Goal: Task Accomplishment & Management: Manage account settings

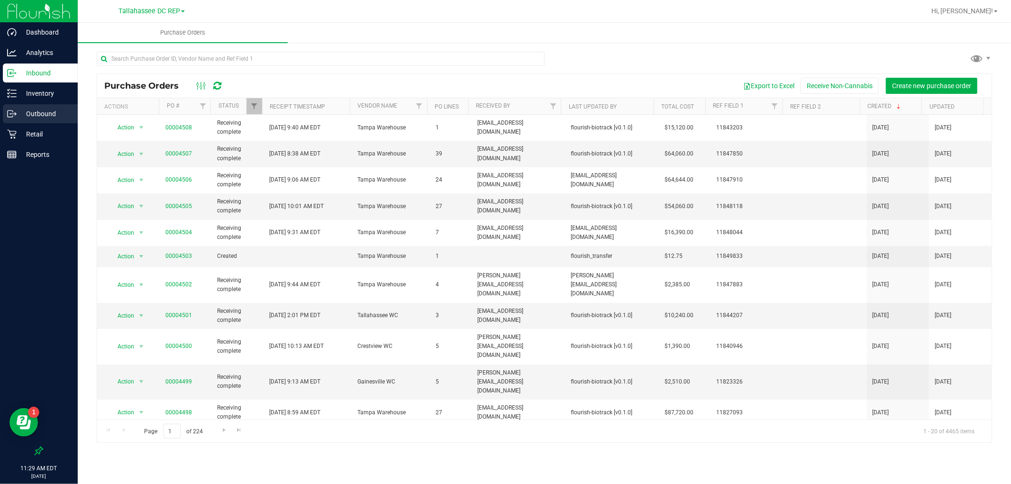
click at [43, 110] on p "Outbound" at bounding box center [45, 113] width 57 height 11
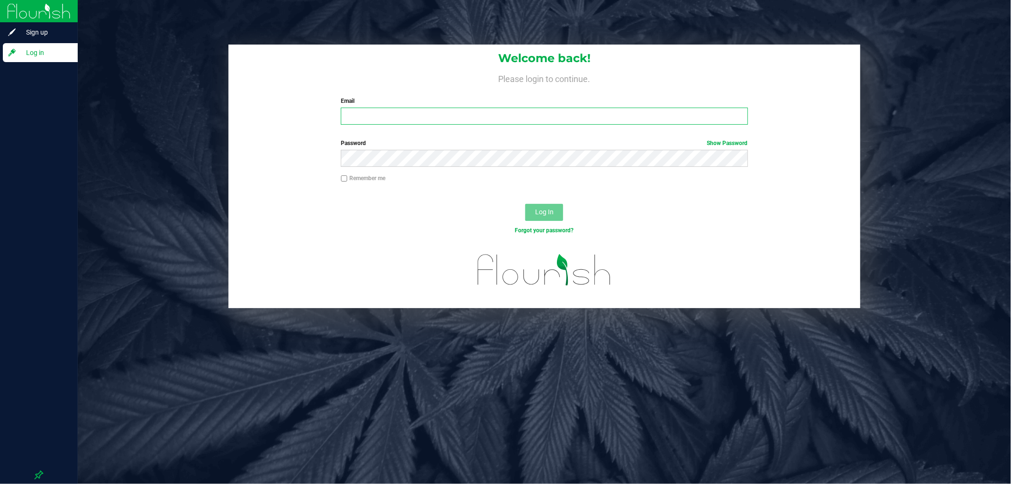
click at [353, 110] on input "Email" at bounding box center [544, 116] width 407 height 17
type input "[PERSON_NAME][EMAIL_ADDRESS][DOMAIN_NAME]"
click at [525, 204] on button "Log In" at bounding box center [544, 212] width 38 height 17
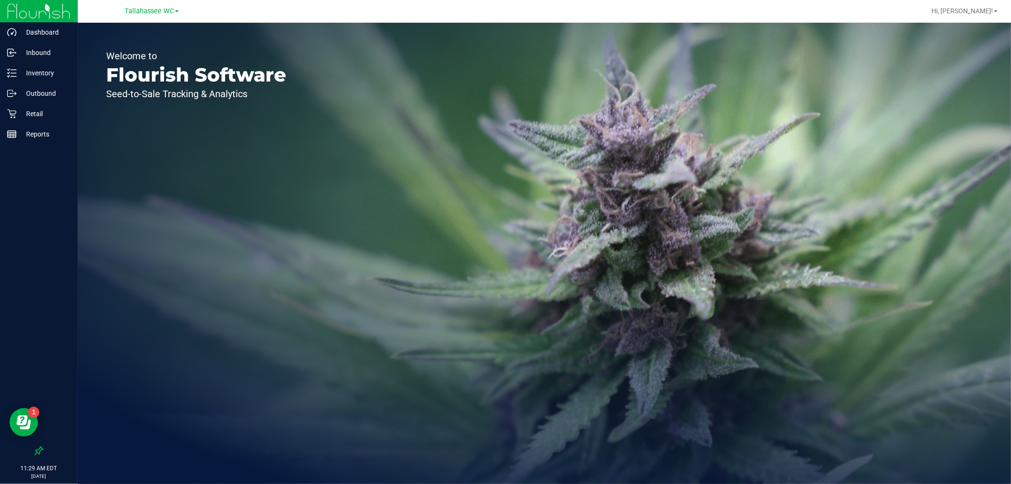
click at [162, 6] on link "Tallahassee WC" at bounding box center [152, 10] width 54 height 9
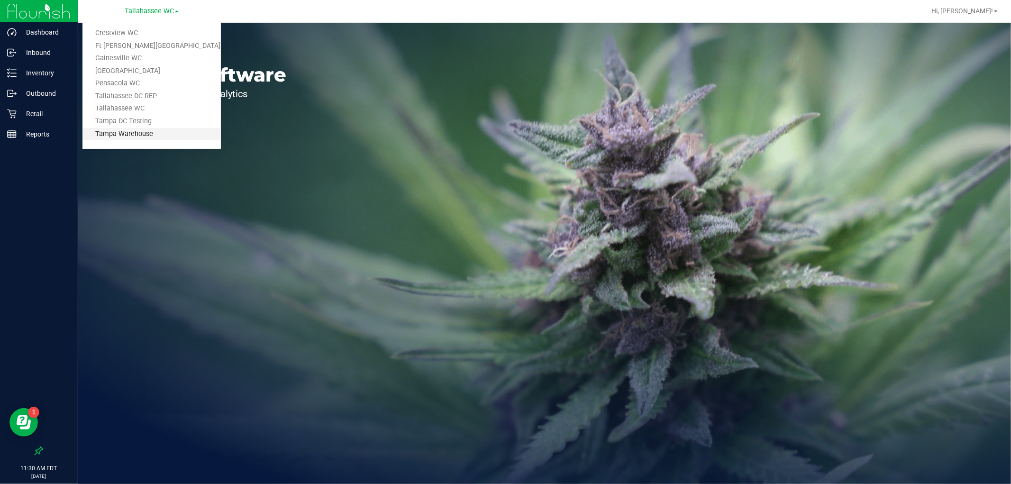
click at [152, 131] on link "Tampa Warehouse" at bounding box center [151, 134] width 138 height 13
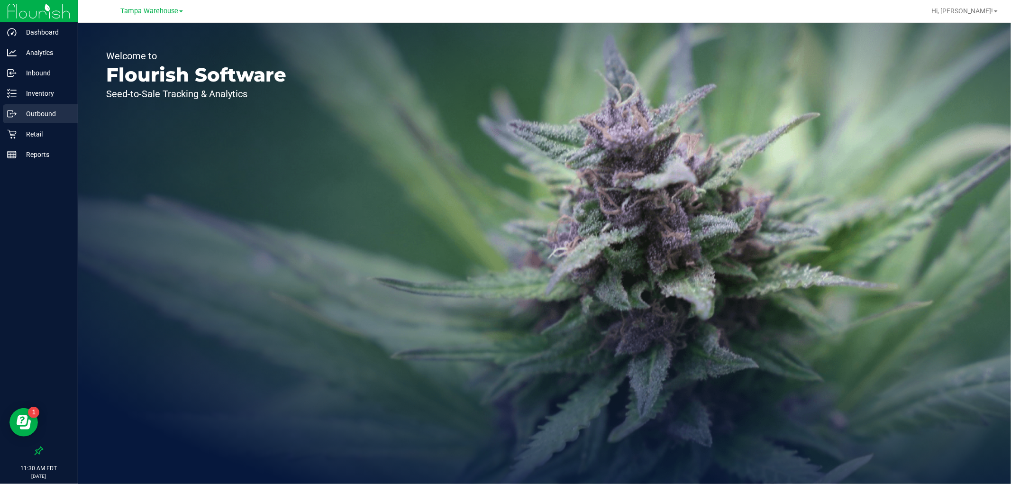
click at [54, 116] on p "Outbound" at bounding box center [45, 113] width 57 height 11
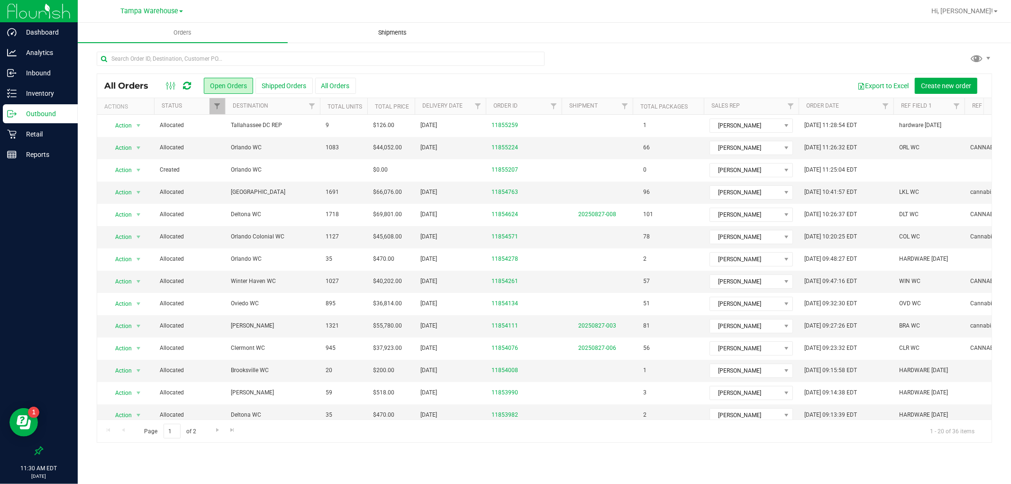
click at [381, 31] on span "Shipments" at bounding box center [393, 32] width 54 height 9
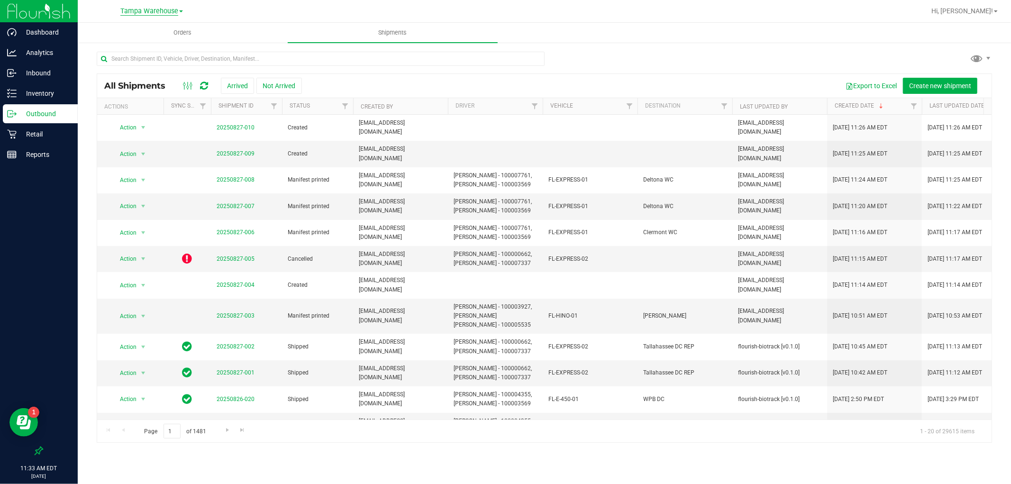
click at [166, 8] on span "Tampa Warehouse" at bounding box center [149, 11] width 58 height 9
click at [165, 98] on link "Tallahassee DC REP" at bounding box center [151, 96] width 138 height 13
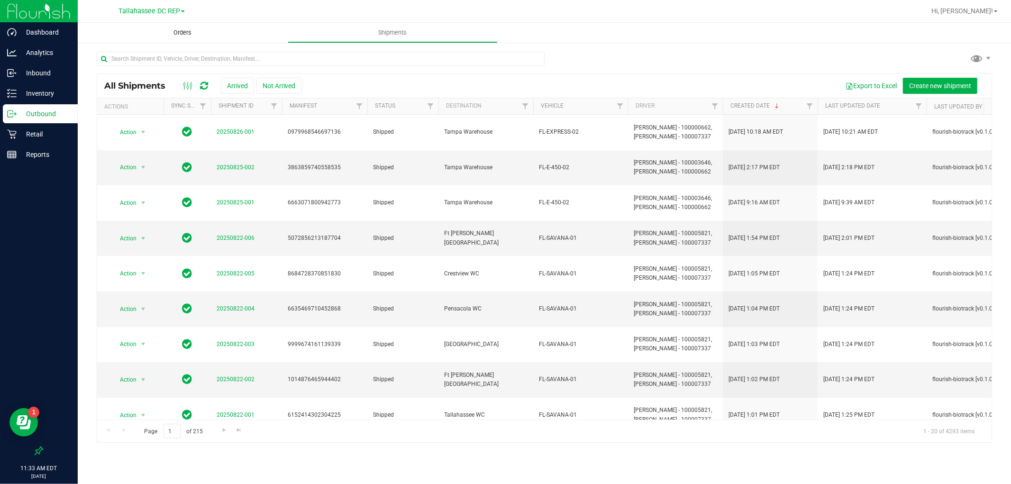
click at [173, 26] on uib-tab-heading "Orders" at bounding box center [183, 33] width 210 height 20
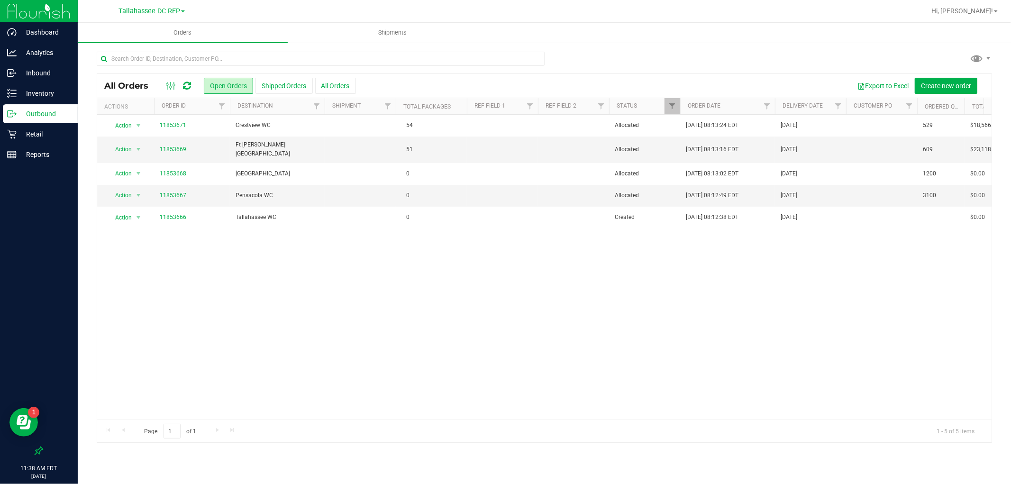
click at [518, 283] on div "Action Action Cancel order Clone order Edit order Mark as fully paid Order audi…" at bounding box center [544, 267] width 895 height 305
click at [409, 31] on span "Shipments" at bounding box center [393, 32] width 54 height 9
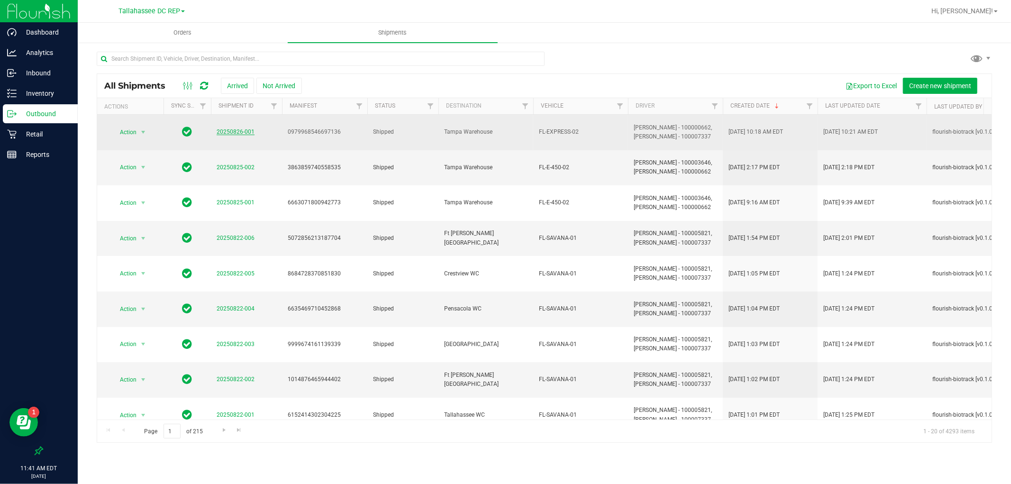
click at [222, 128] on link "20250826-001" at bounding box center [236, 131] width 38 height 7
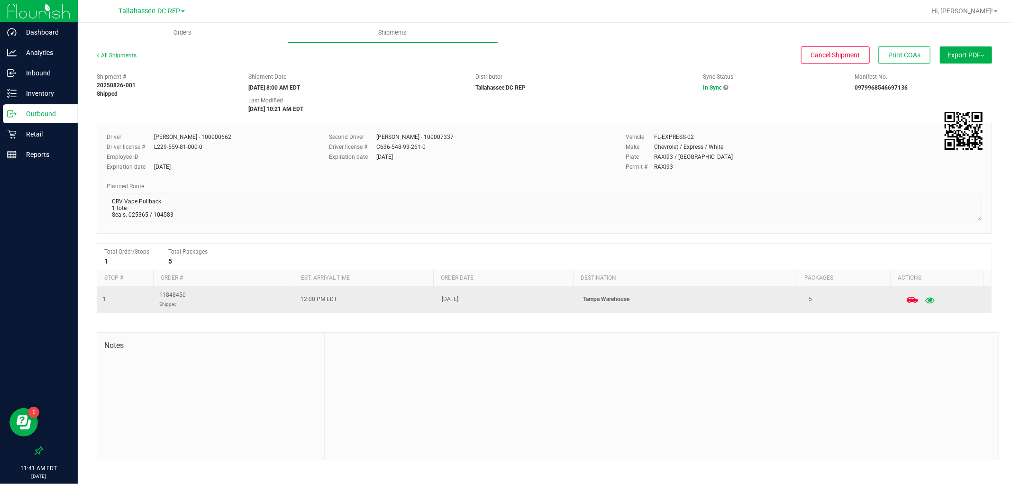
click at [926, 301] on icon "button" at bounding box center [929, 299] width 9 height 7
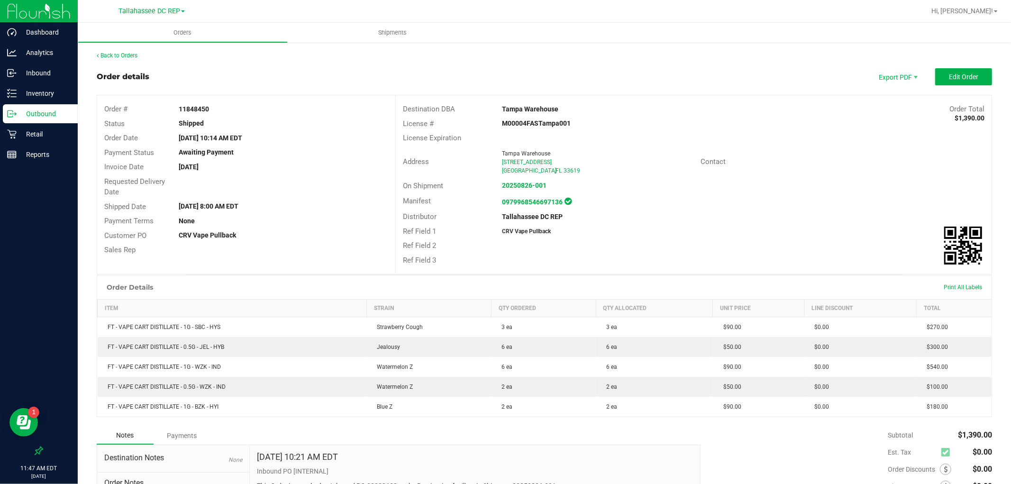
click at [46, 110] on p "Outbound" at bounding box center [45, 113] width 57 height 11
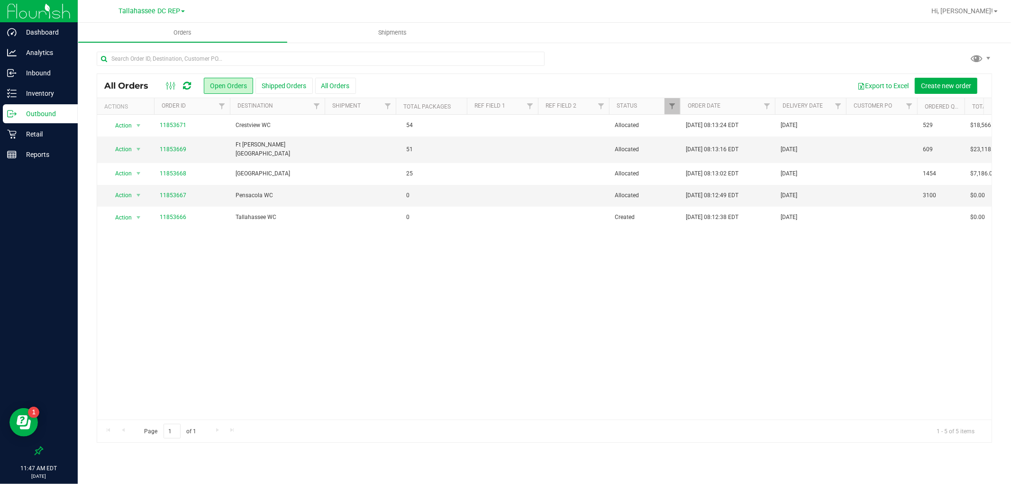
click at [162, 4] on div "[GEOGRAPHIC_DATA] DC REP Crestview WC Ft [PERSON_NAME][GEOGRAPHIC_DATA] WC [GEO…" at bounding box center [151, 11] width 138 height 15
click at [162, 8] on span "Tallahassee DC REP" at bounding box center [150, 11] width 62 height 9
click at [157, 137] on link "Tampa Warehouse" at bounding box center [151, 134] width 138 height 13
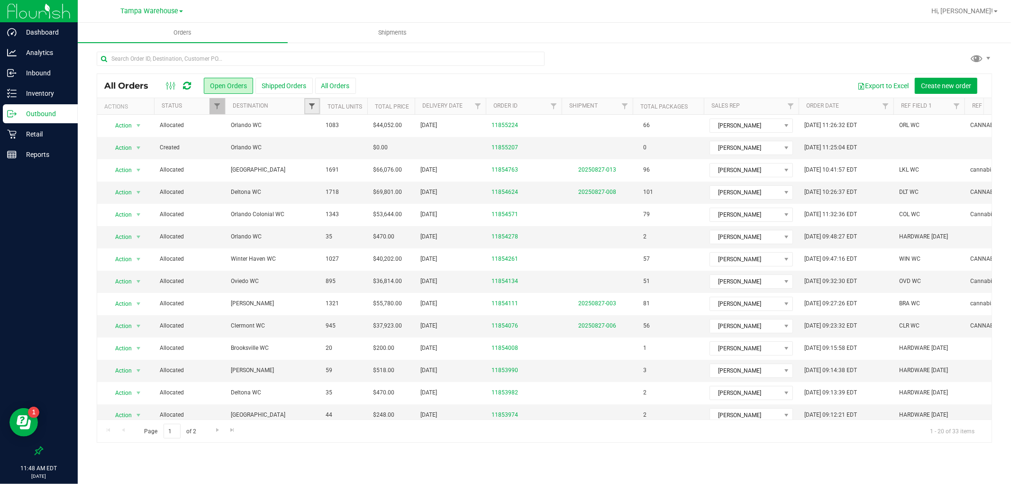
click at [312, 104] on span "Filter" at bounding box center [312, 106] width 8 height 8
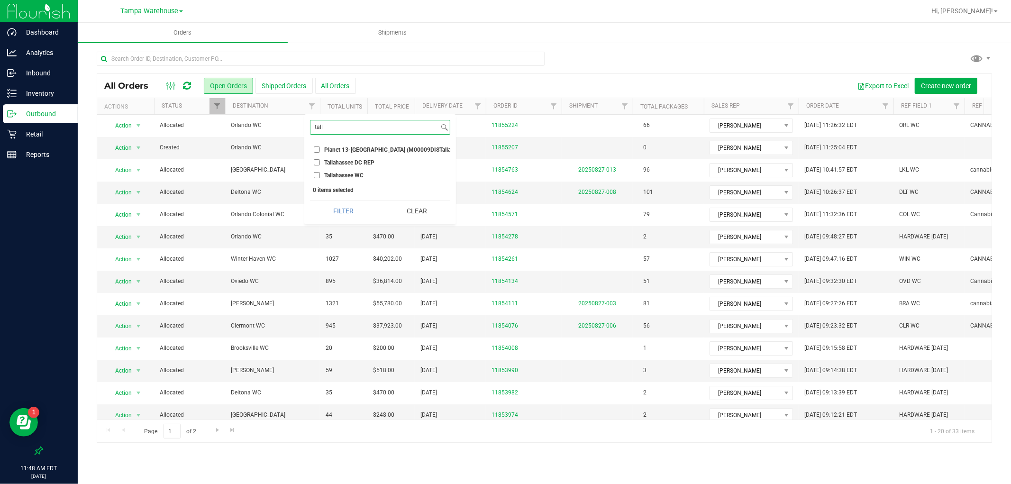
type input "tall"
click at [317, 165] on input "Tallahassee DC REP" at bounding box center [317, 162] width 6 height 6
checkbox input "true"
click at [350, 212] on button "Filter" at bounding box center [343, 211] width 67 height 21
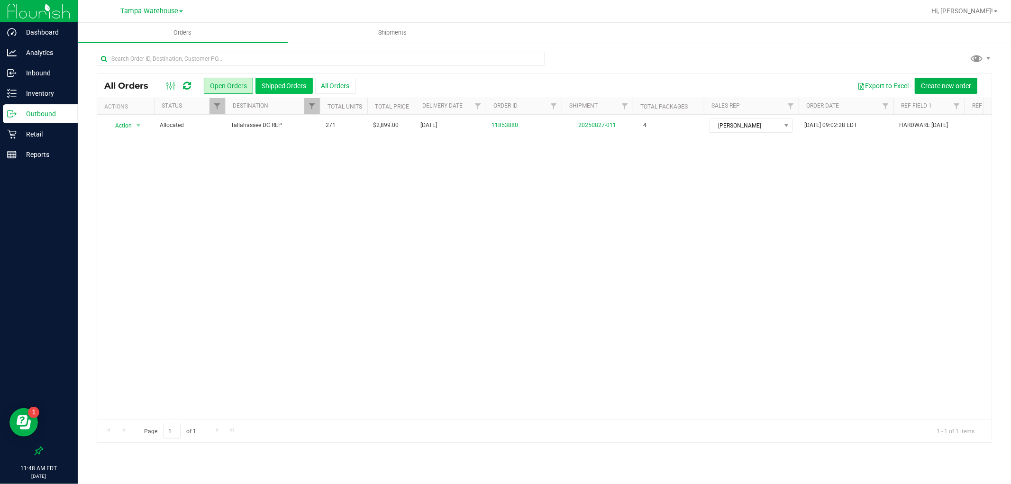
click at [280, 86] on button "Shipped Orders" at bounding box center [284, 86] width 57 height 16
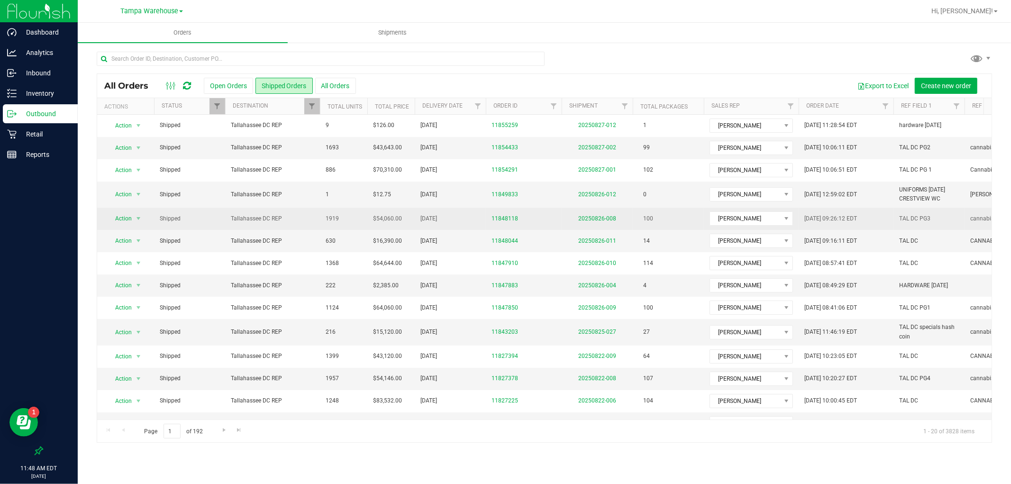
drag, startPoint x: 458, startPoint y: 333, endPoint x: 316, endPoint y: 226, distance: 177.7
click at [316, 226] on tbody "Action Action Clone order Mark as fully paid Order audit log Print COAs (single…" at bounding box center [685, 341] width 1176 height 453
